Goal: Transaction & Acquisition: Purchase product/service

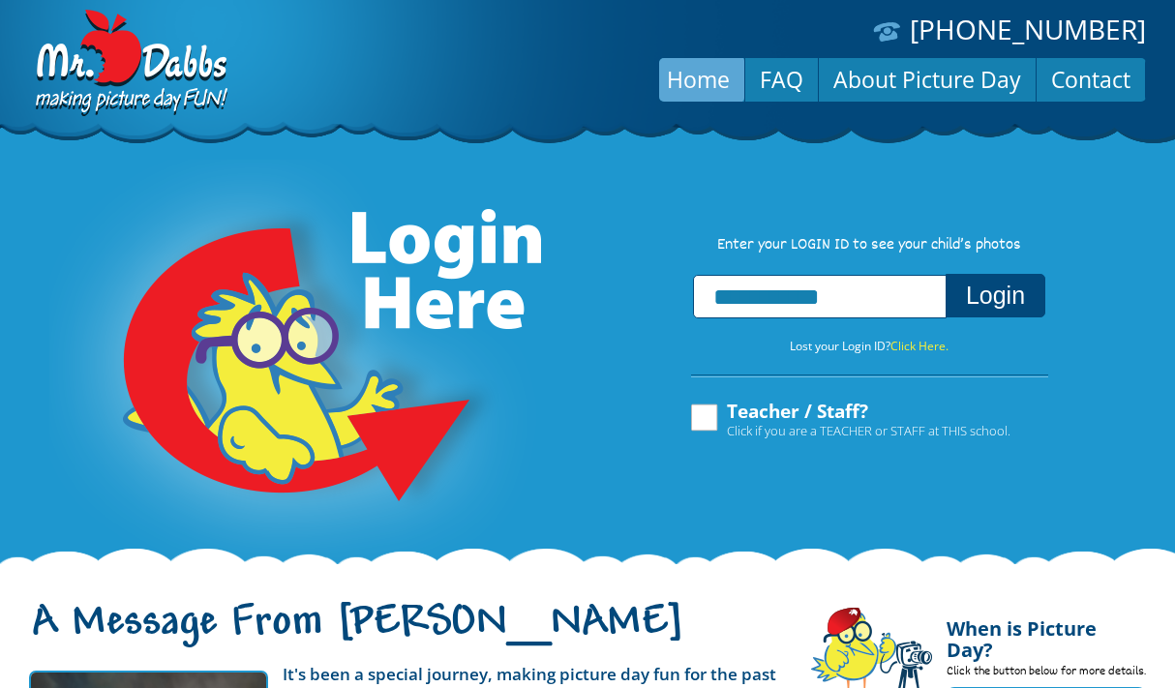
type input "**********"
click at [995, 299] on button "Login" at bounding box center [996, 296] width 100 height 44
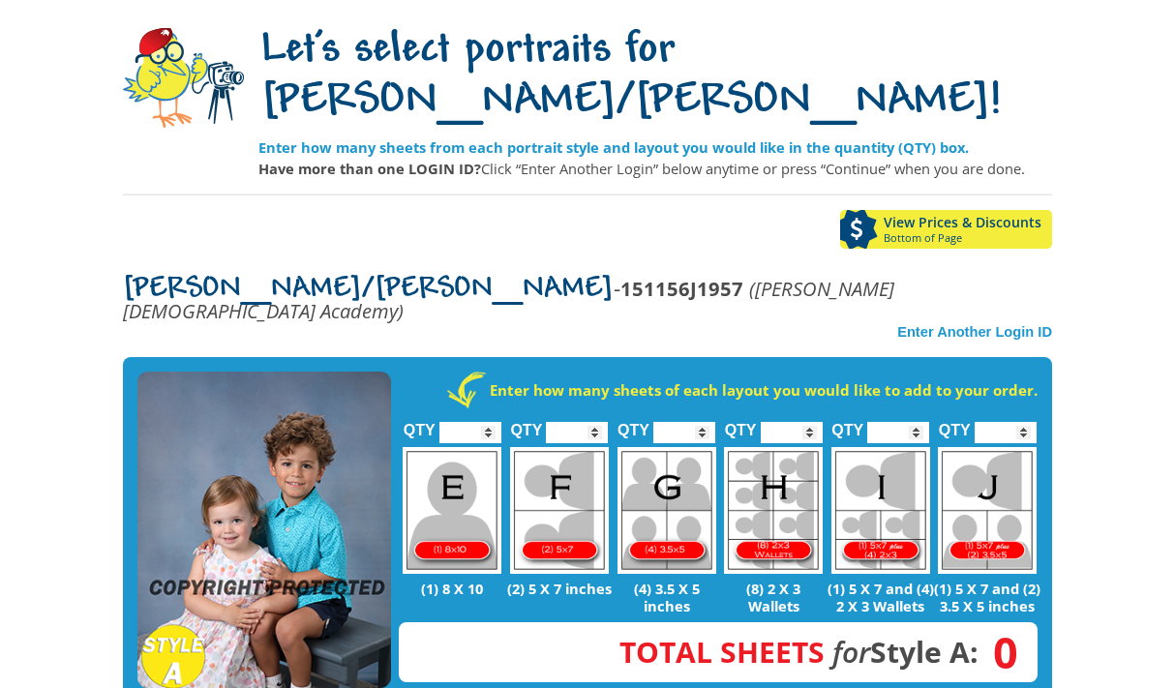
scroll to position [168, 0]
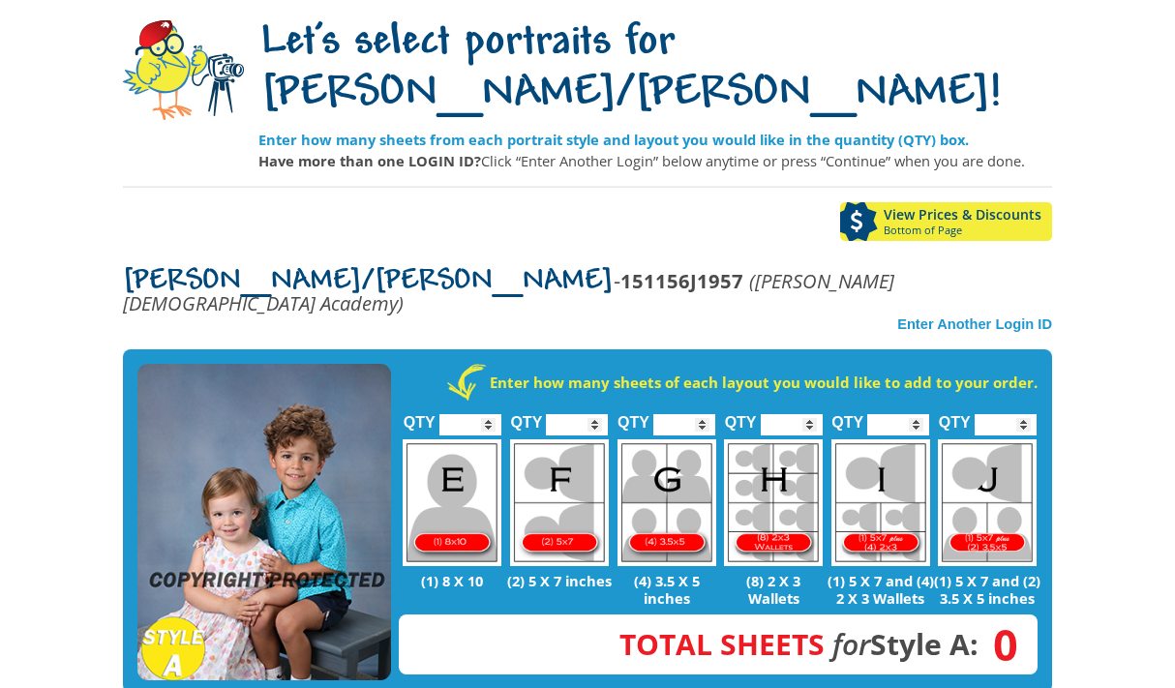
type input "*"
click at [916, 414] on input "*" at bounding box center [898, 424] width 62 height 21
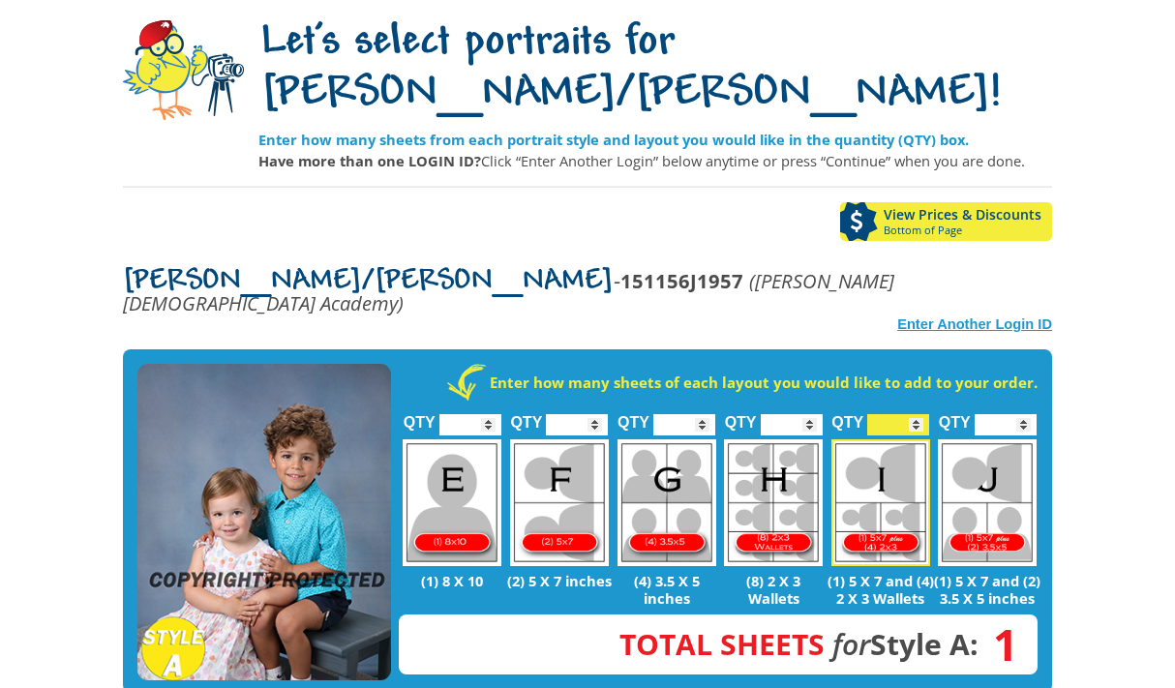
click at [975, 317] on strong "Enter Another Login ID" at bounding box center [974, 324] width 155 height 15
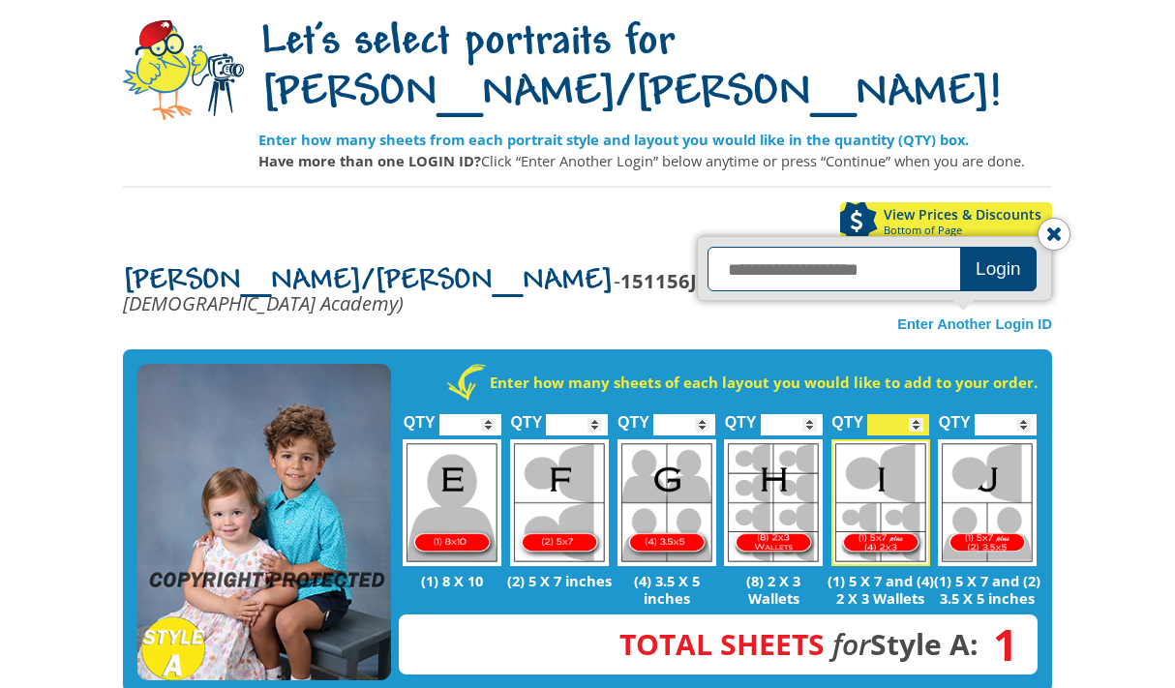
click at [839, 247] on input "text" at bounding box center [837, 269] width 258 height 45
type input "**********"
click at [999, 247] on button "Login" at bounding box center [998, 269] width 76 height 45
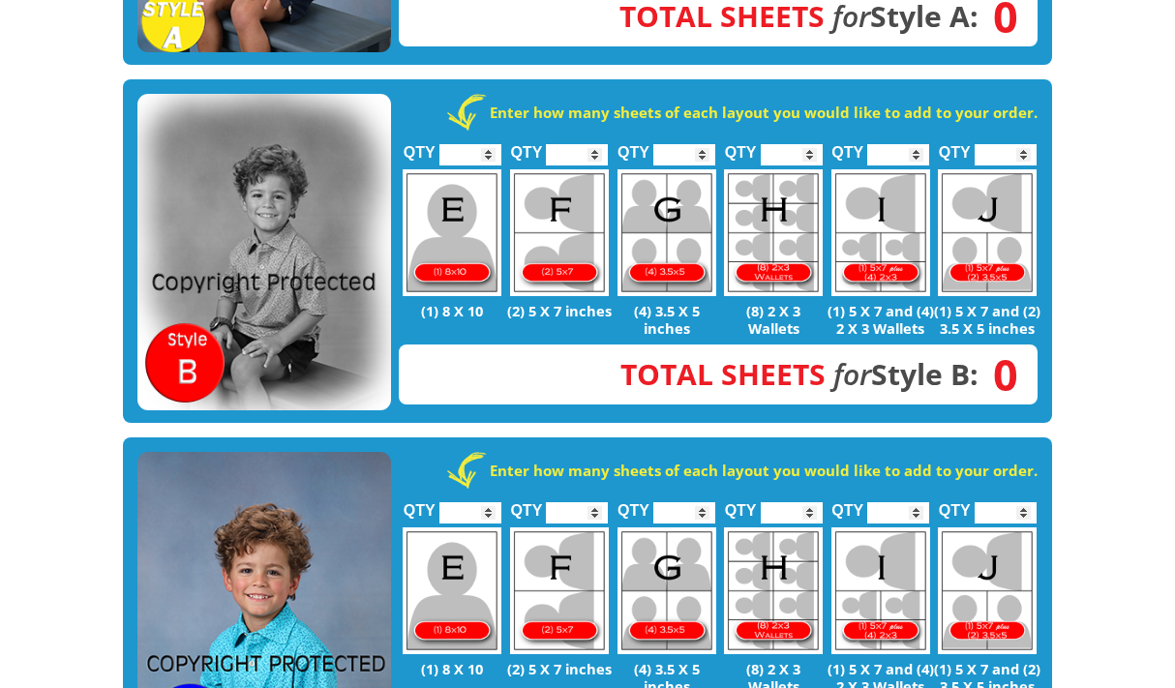
scroll to position [419, 0]
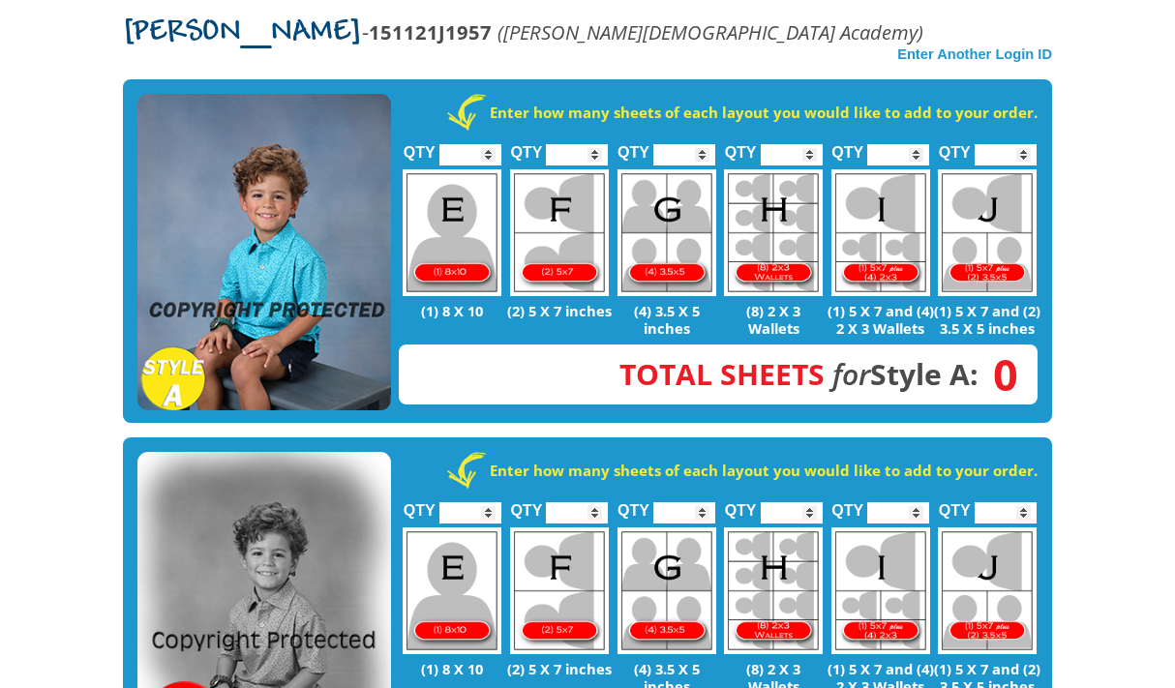
type input "*"
click at [918, 144] on input "*" at bounding box center [898, 154] width 62 height 21
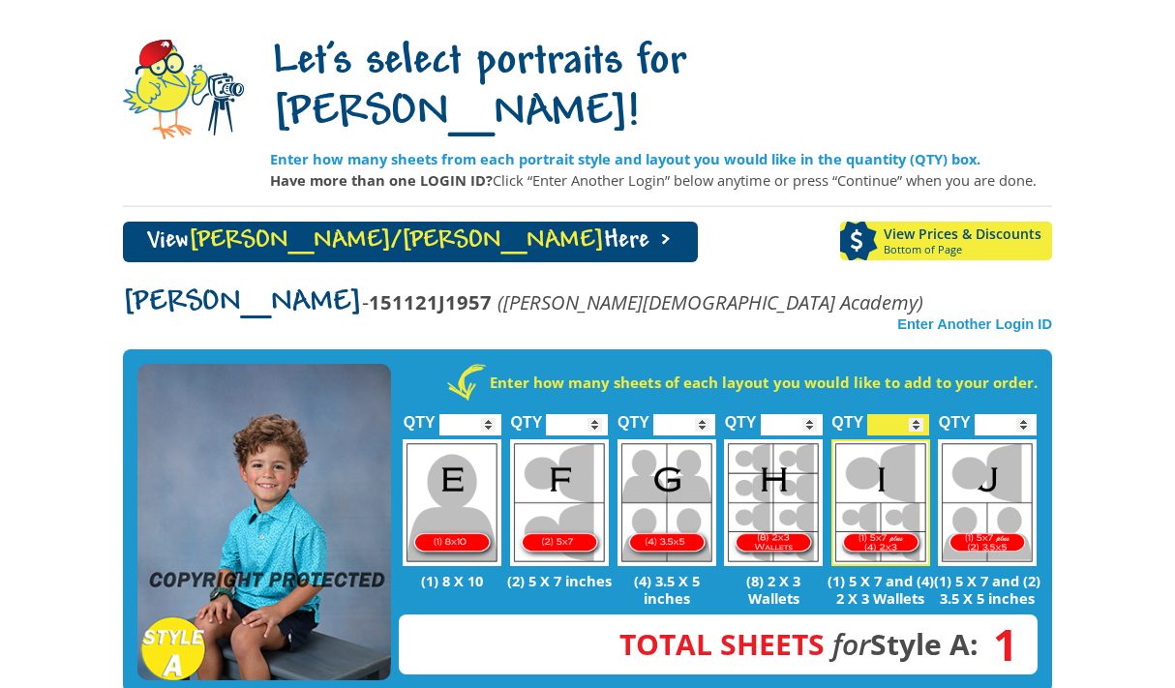
scroll to position [0, 0]
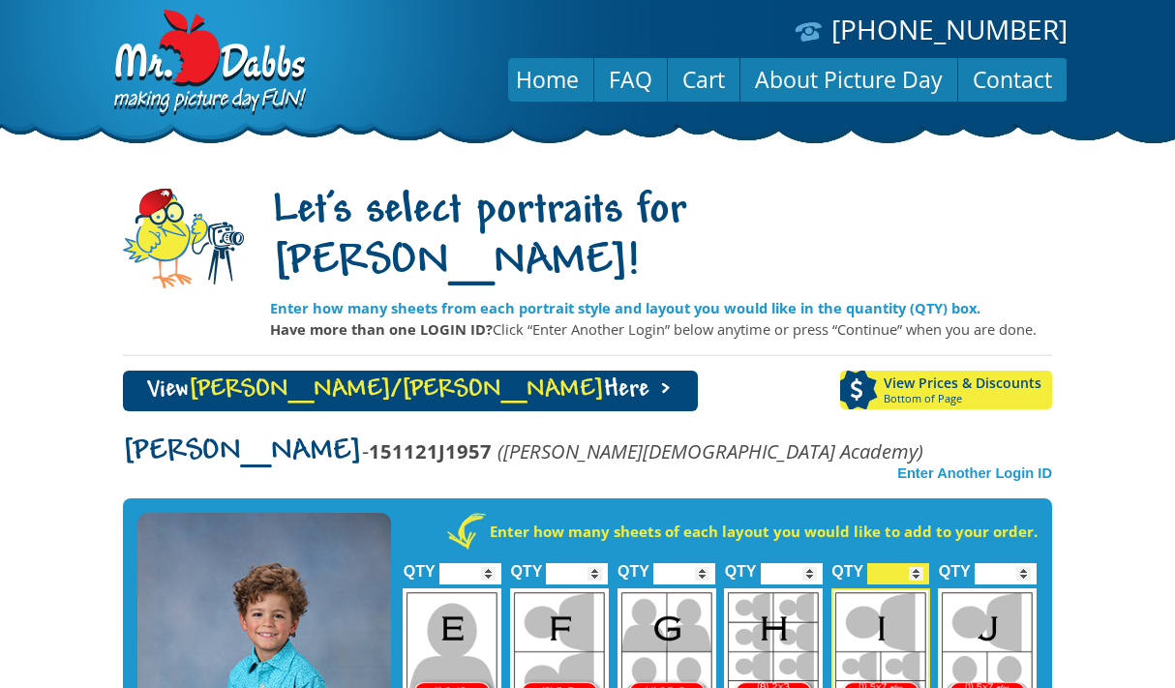
click at [388, 371] on link "View Spencer/Cackie Here >" at bounding box center [410, 391] width 575 height 41
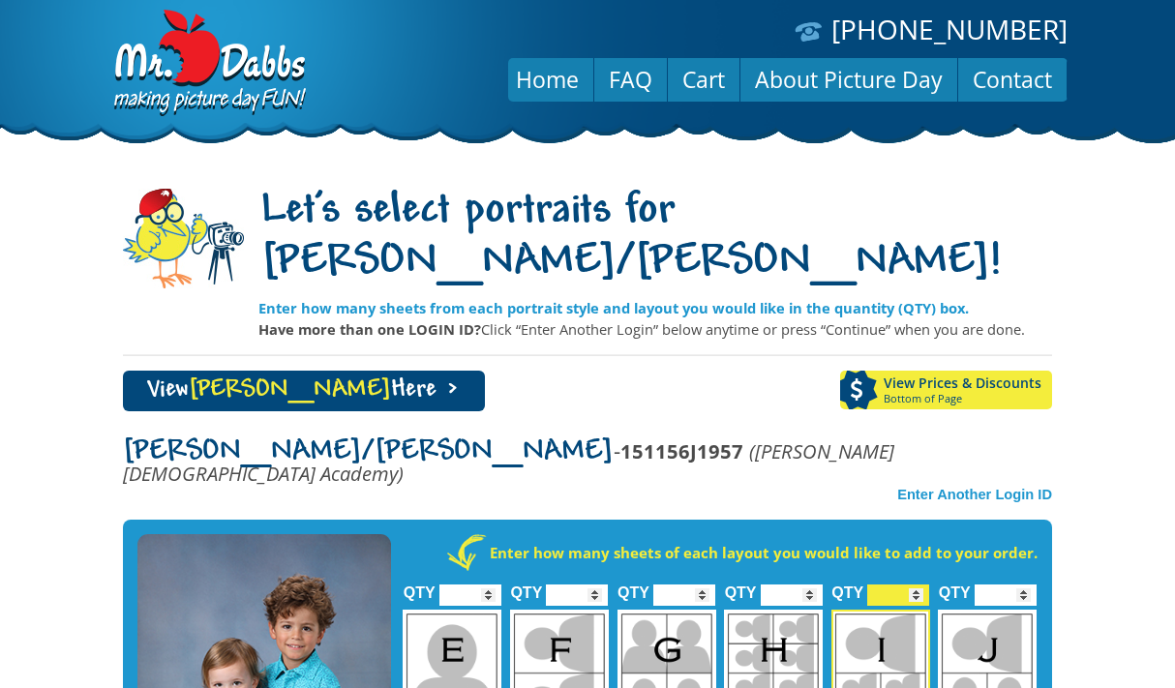
click at [239, 378] on span "Spencer" at bounding box center [290, 391] width 202 height 26
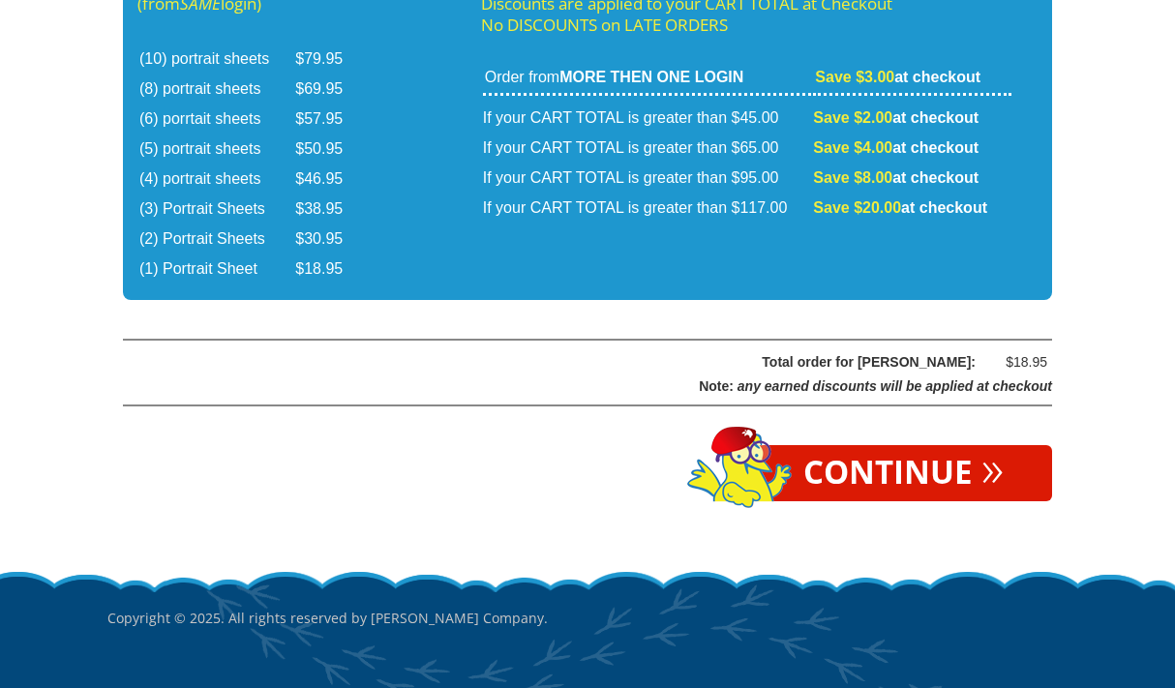
scroll to position [3352, 0]
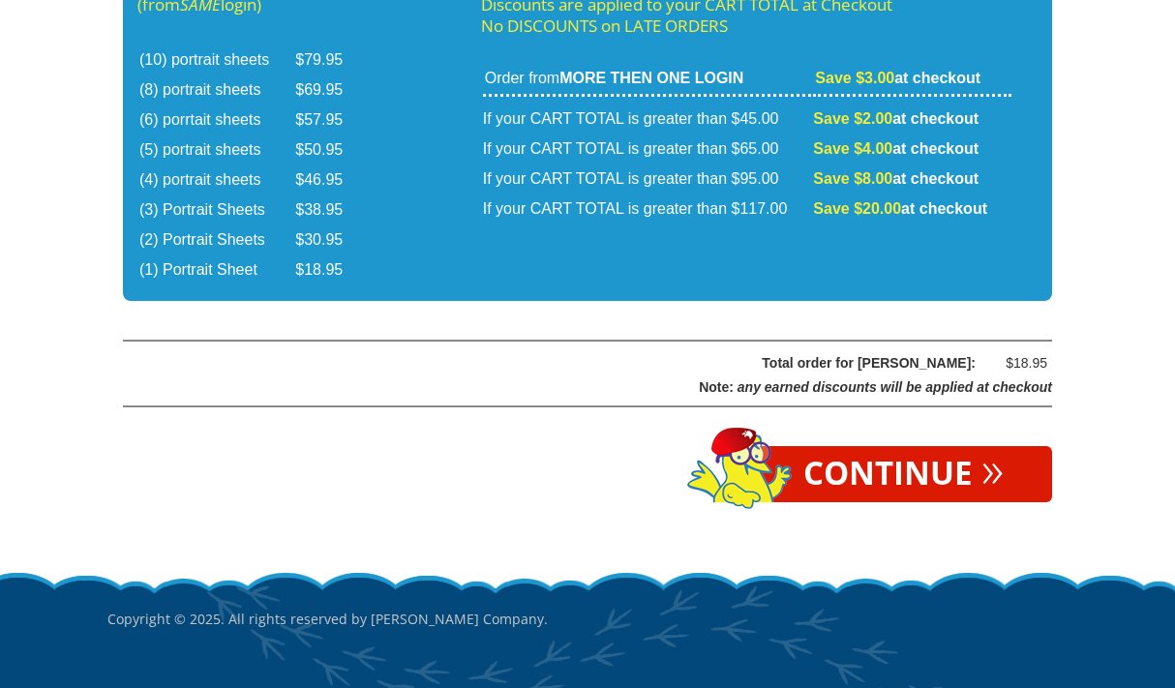
click at [881, 446] on link "Continue »" at bounding box center [903, 474] width 297 height 56
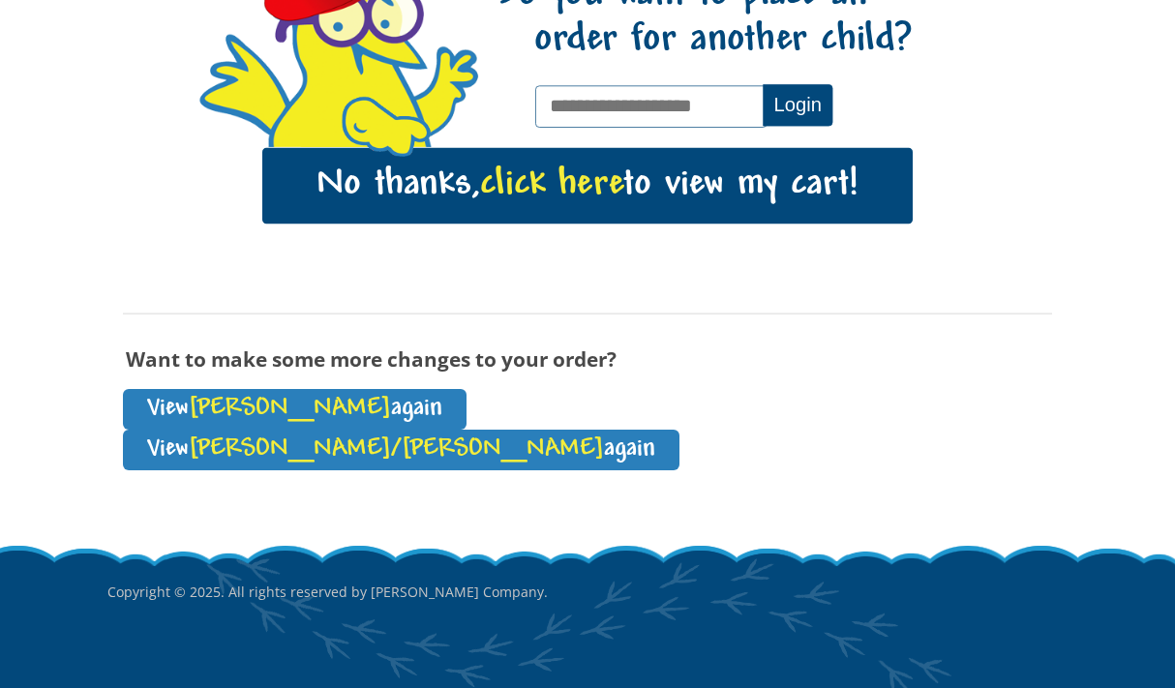
scroll to position [285, 0]
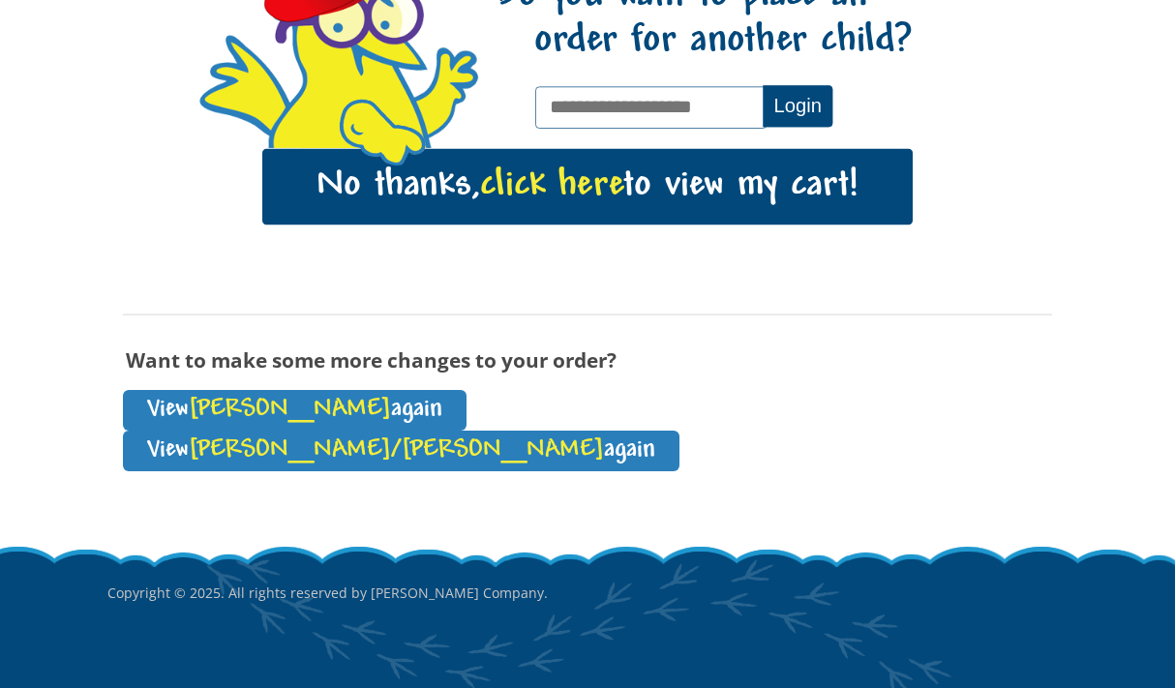
click at [605, 171] on span "click here" at bounding box center [551, 186] width 143 height 40
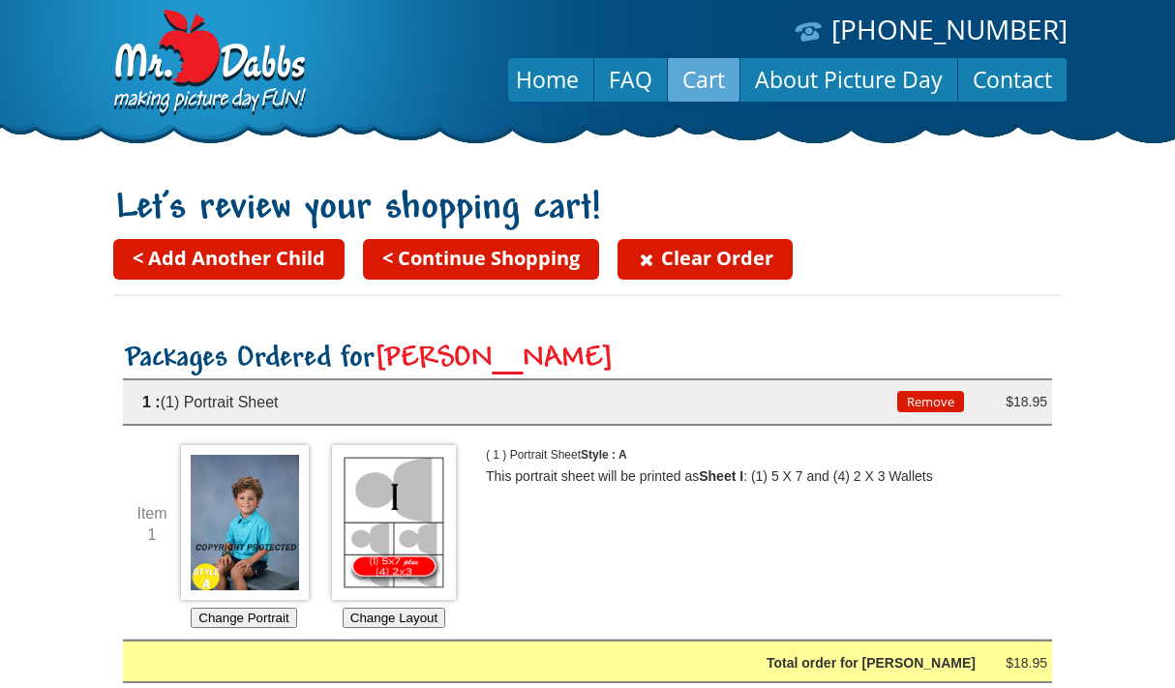
click at [292, 248] on link "< Add Another Child" at bounding box center [228, 259] width 231 height 41
